Goal: Transaction & Acquisition: Purchase product/service

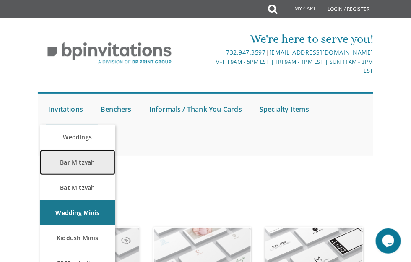
click at [65, 164] on link "Bar Mitzvah" at bounding box center [78, 162] width 76 height 25
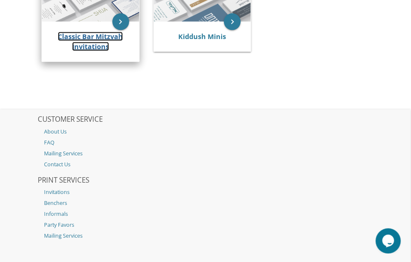
click at [80, 45] on link "Classic Bar Mitzvah Invitations" at bounding box center [90, 41] width 65 height 19
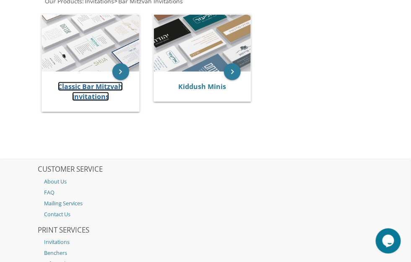
scroll to position [251, 0]
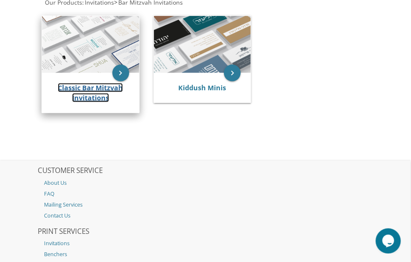
click at [80, 87] on link "Classic Bar Mitzvah Invitations" at bounding box center [90, 92] width 65 height 19
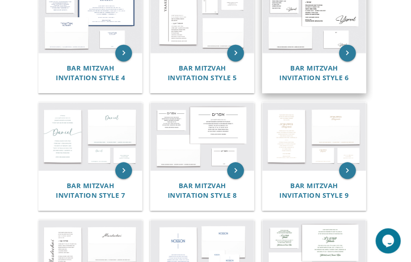
scroll to position [357, 0]
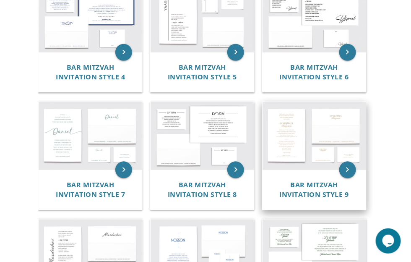
click at [288, 135] on img at bounding box center [315, 136] width 104 height 68
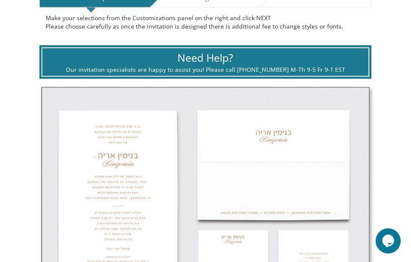
scroll to position [297, 0]
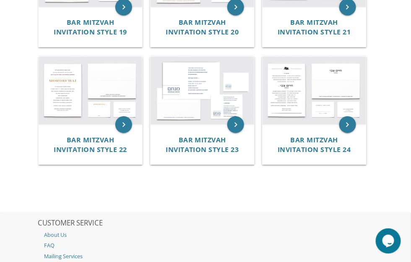
scroll to position [990, 0]
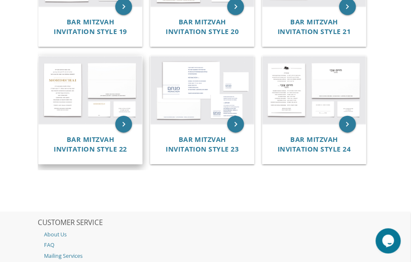
click at [77, 85] on img at bounding box center [91, 90] width 104 height 68
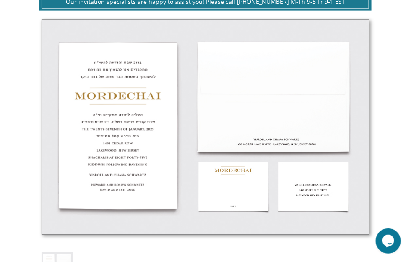
scroll to position [307, 0]
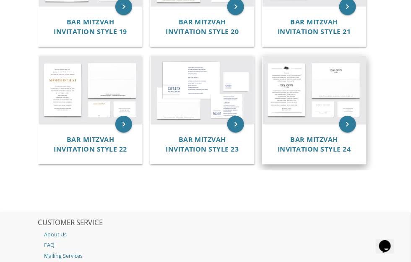
click at [298, 86] on img at bounding box center [315, 90] width 104 height 68
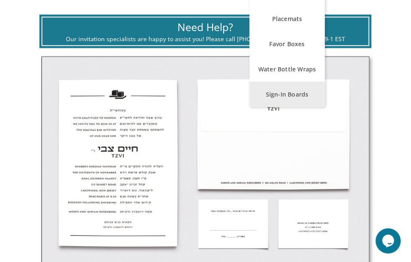
scroll to position [271, 0]
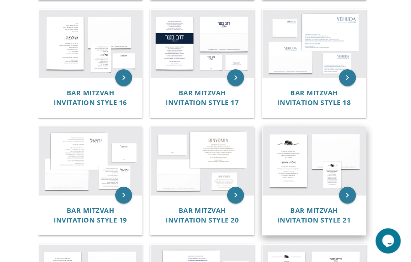
scroll to position [726, 0]
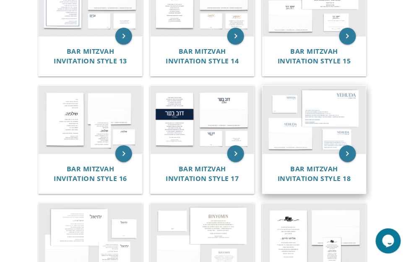
click at [317, 111] on img at bounding box center [315, 120] width 104 height 68
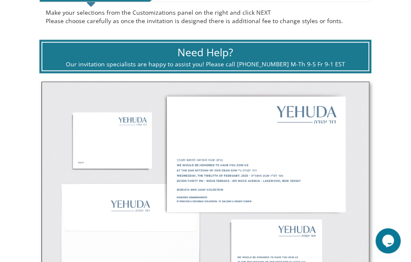
scroll to position [245, 0]
